Goal: Information Seeking & Learning: Find contact information

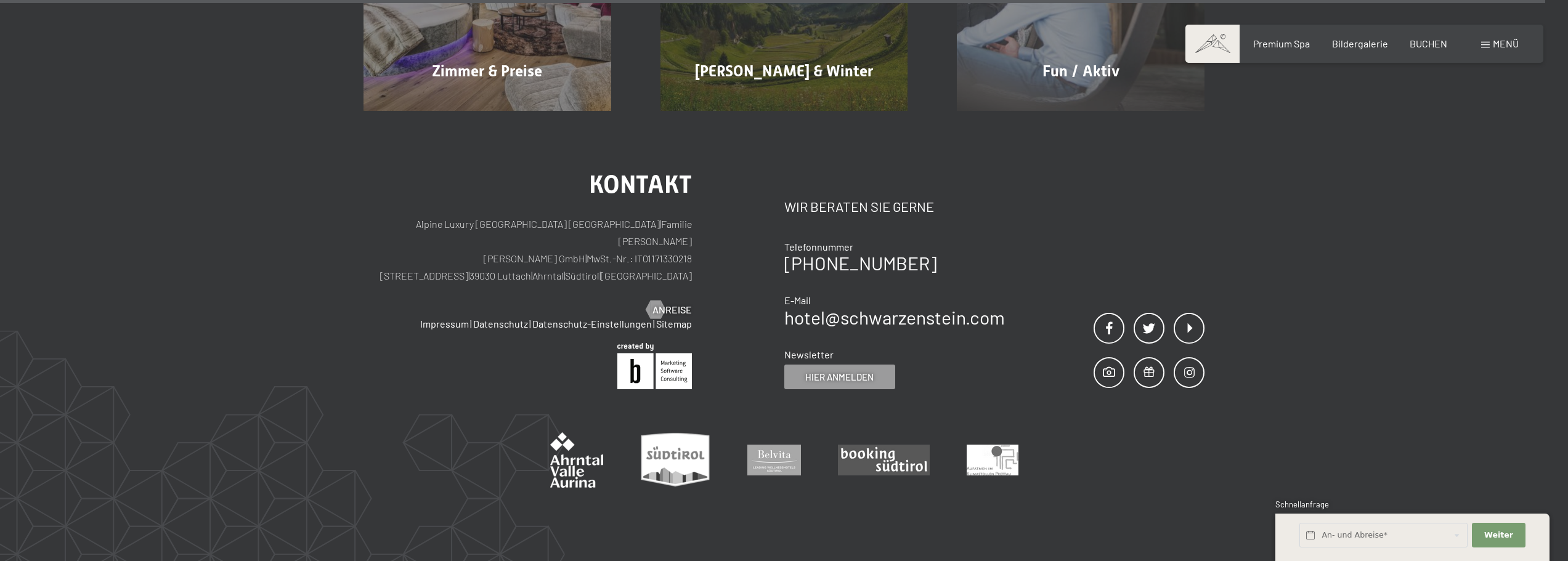
scroll to position [8244, 0]
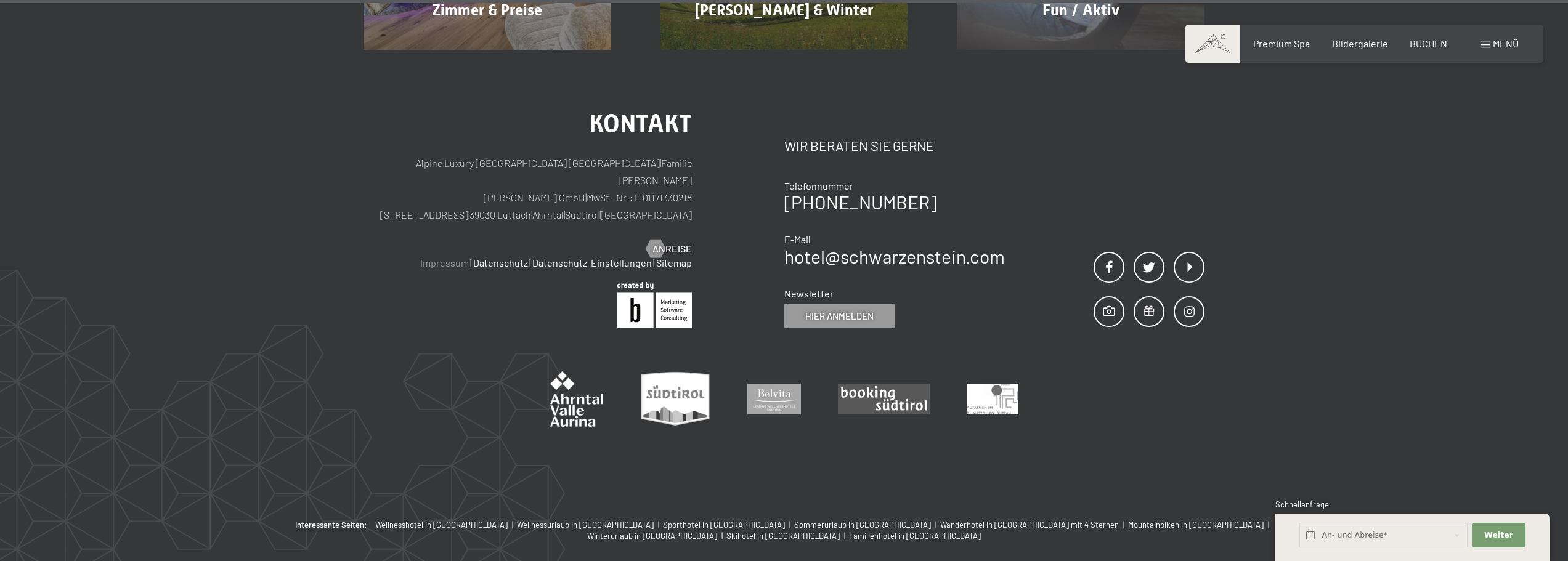
click at [449, 256] on link "Impressum" at bounding box center [444, 262] width 49 height 11
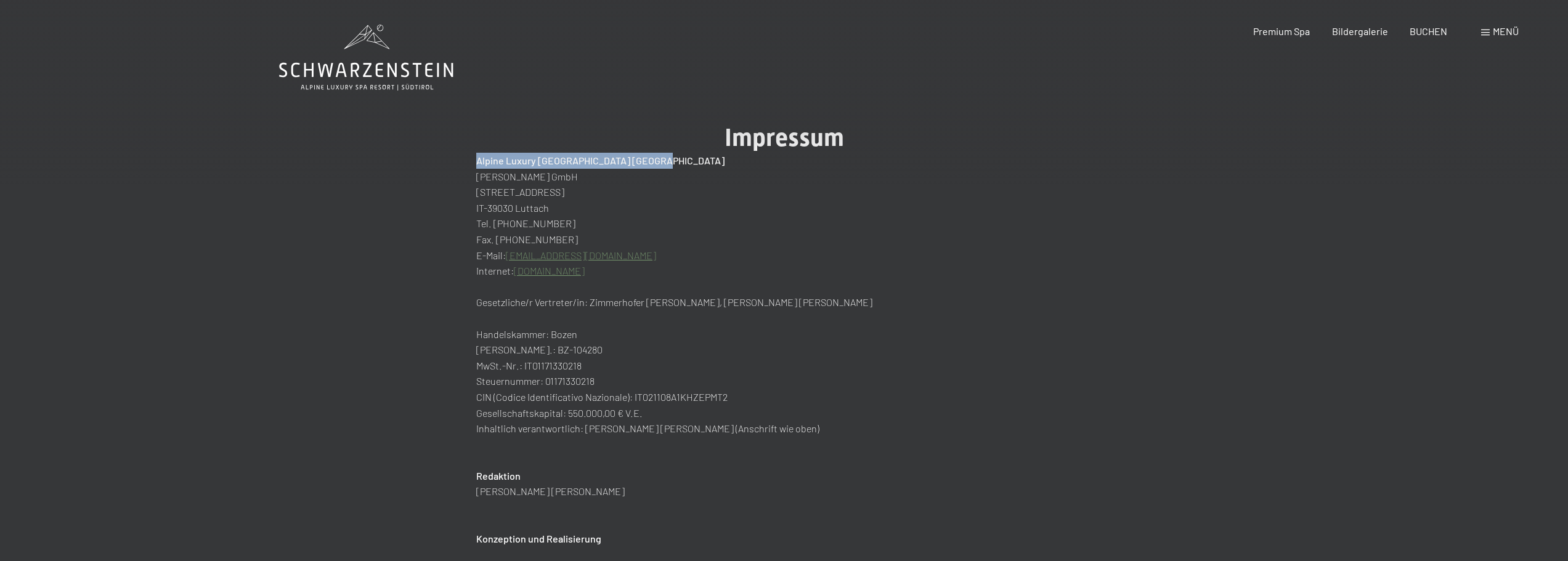
drag, startPoint x: 651, startPoint y: 162, endPoint x: 469, endPoint y: 161, distance: 182.0
copy h2 "Alpine Luxury [GEOGRAPHIC_DATA] [GEOGRAPHIC_DATA]"
drag, startPoint x: 449, startPoint y: 282, endPoint x: 477, endPoint y: 237, distance: 53.0
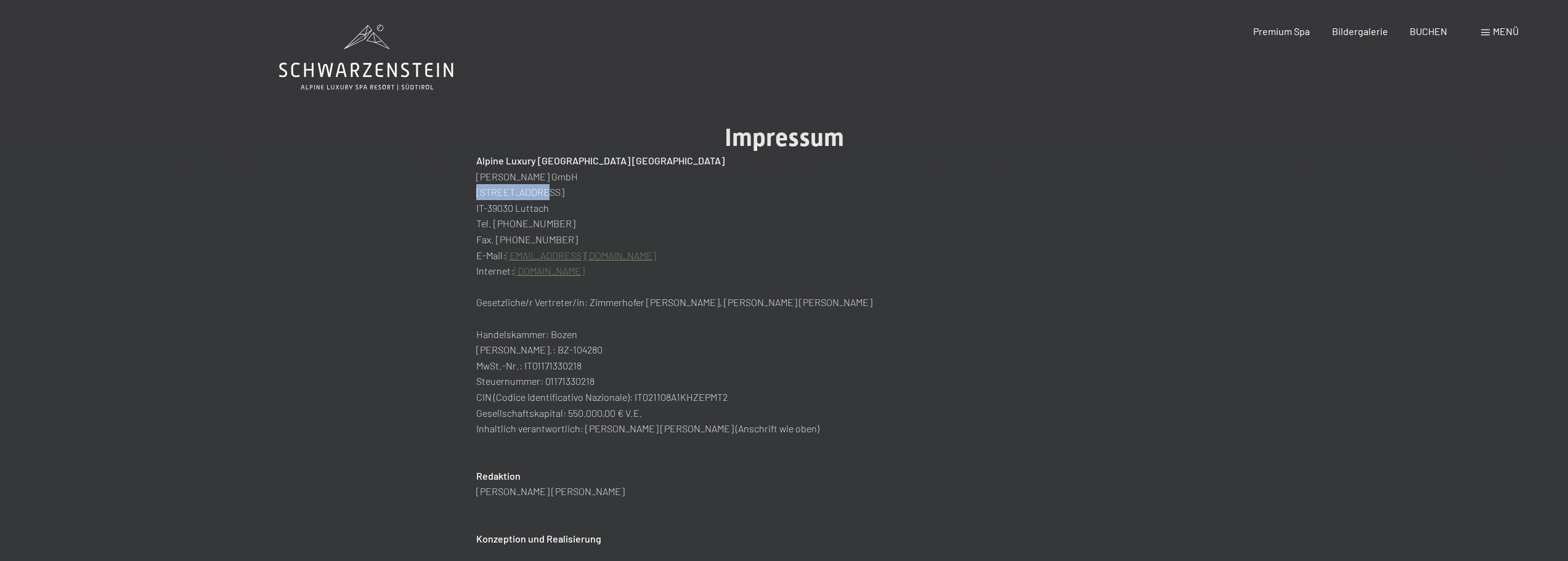
drag, startPoint x: 535, startPoint y: 189, endPoint x: 475, endPoint y: 192, distance: 60.1
copy p "[STREET_ADDRESS]"
drag, startPoint x: 567, startPoint y: 225, endPoint x: 509, endPoint y: 223, distance: 58.0
click at [509, 223] on p "Tel. +39 0474 674 100" at bounding box center [784, 224] width 616 height 16
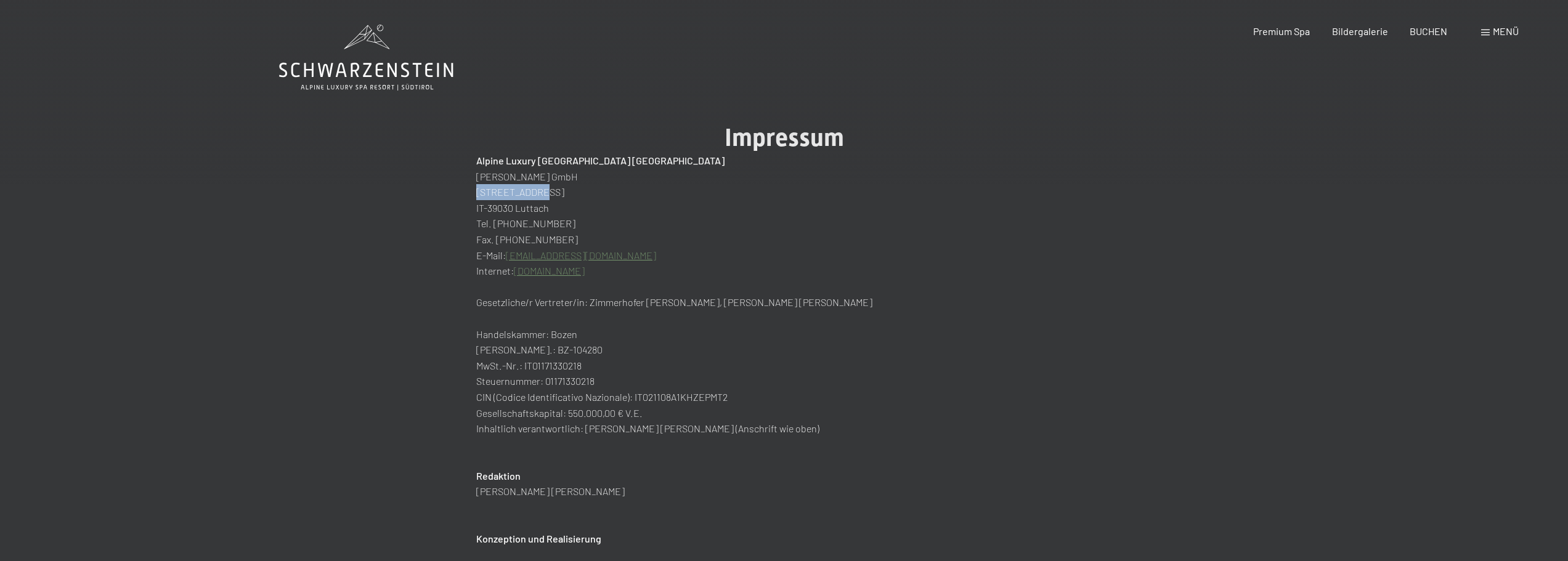
copy p "0474 674 100"
drag, startPoint x: 515, startPoint y: 207, endPoint x: 488, endPoint y: 207, distance: 27.0
click at [488, 207] on p "IT-39030 Luttach" at bounding box center [784, 208] width 616 height 16
copy p "39030"
drag, startPoint x: 548, startPoint y: 207, endPoint x: 516, endPoint y: 207, distance: 32.0
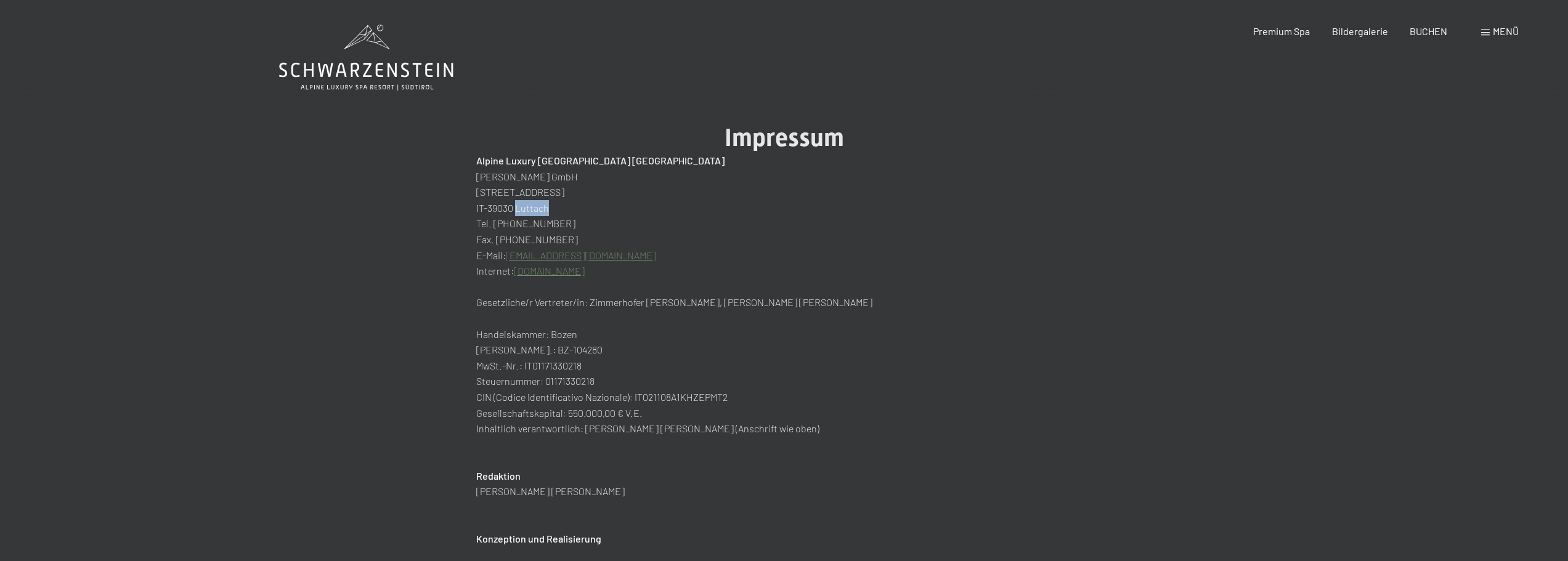
click at [516, 207] on p "IT-39030 Luttach" at bounding box center [784, 208] width 616 height 16
copy p "Luttach"
